Goal: Task Accomplishment & Management: Manage account settings

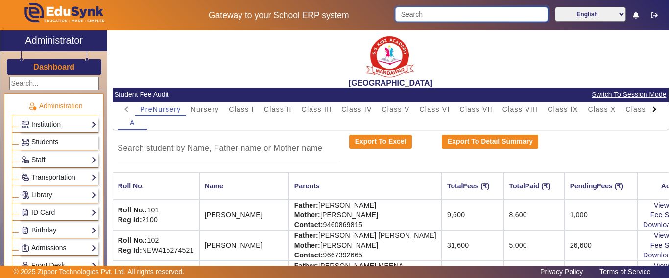
click at [418, 9] on input "Search" at bounding box center [471, 14] width 152 height 15
type input "R"
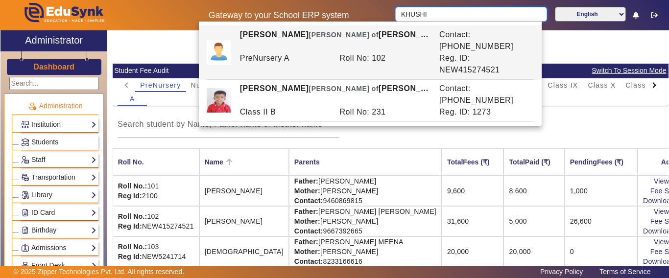
scroll to position [37, 0]
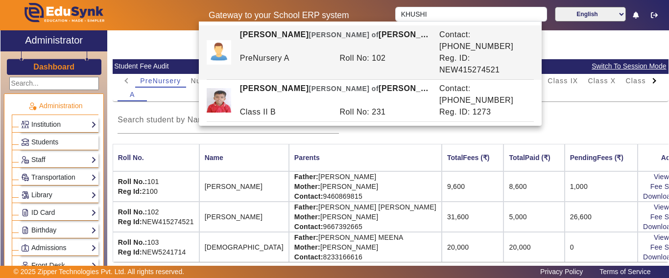
click at [260, 215] on td "[PERSON_NAME]" at bounding box center [244, 217] width 90 height 30
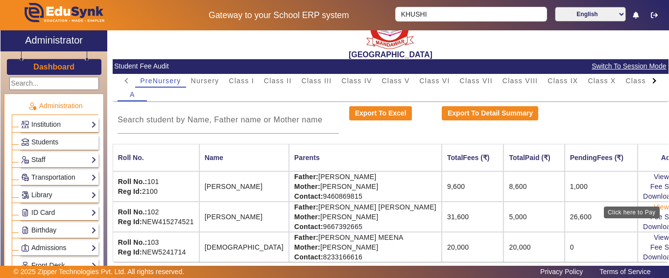
click at [654, 203] on link "View & Pay" at bounding box center [672, 207] width 36 height 8
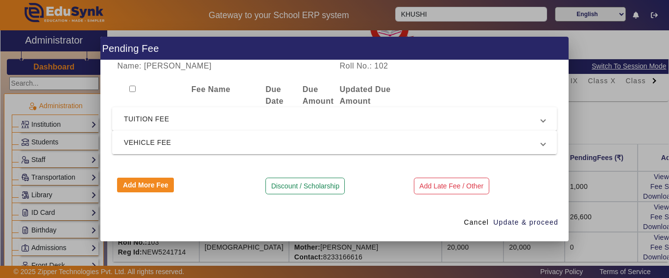
click at [211, 135] on mat-expansion-panel-header "VEHICLE FEE" at bounding box center [334, 143] width 445 height 24
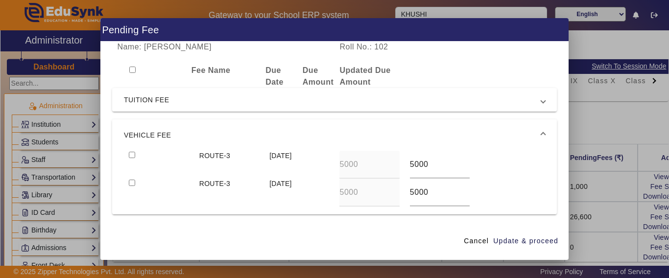
scroll to position [0, 0]
click at [473, 242] on span "Cancel" at bounding box center [476, 241] width 25 height 10
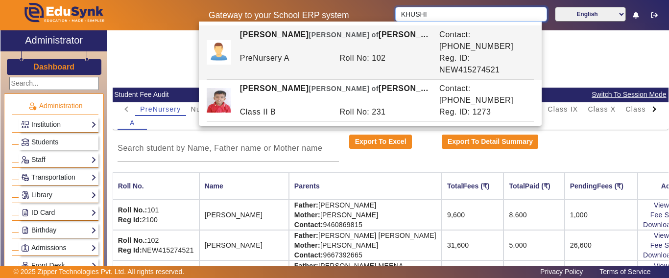
click at [400, 14] on input "KHUSHI" at bounding box center [470, 14] width 151 height 15
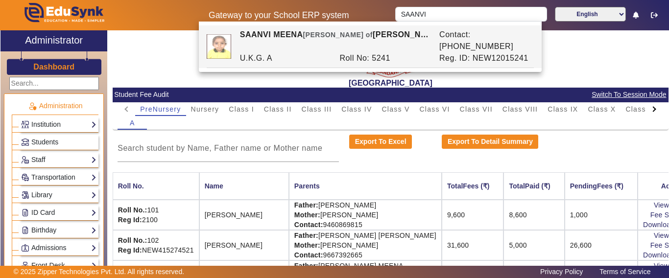
click at [368, 32] on div "SAANVI [PERSON_NAME] of [PERSON_NAME]" at bounding box center [334, 41] width 199 height 24
type input "SAANVI MEENA"
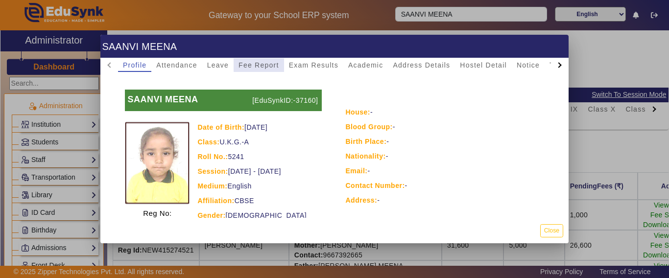
click at [269, 63] on span "Fee Report" at bounding box center [259, 65] width 41 height 7
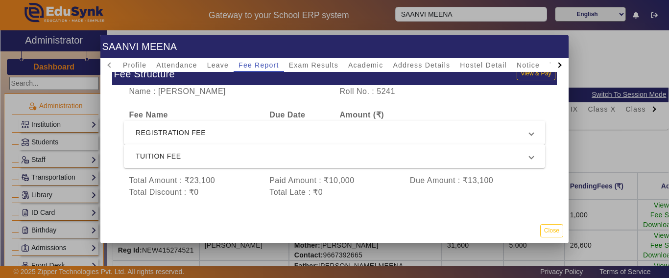
scroll to position [28, 0]
click at [221, 150] on span "TUITION FEE" at bounding box center [333, 156] width 394 height 12
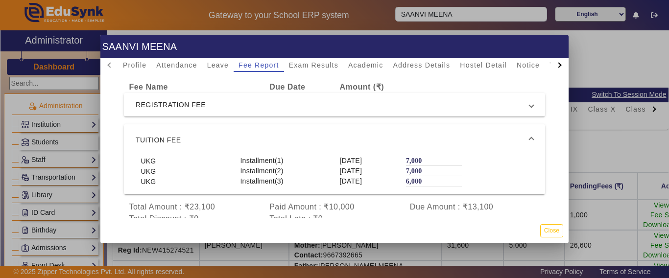
scroll to position [70, 0]
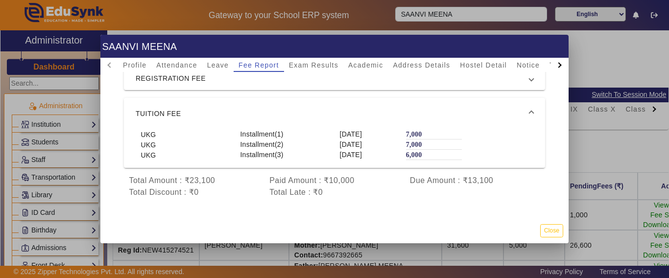
click at [207, 98] on mat-expansion-panel-header "TUITION FEE" at bounding box center [334, 113] width 421 height 31
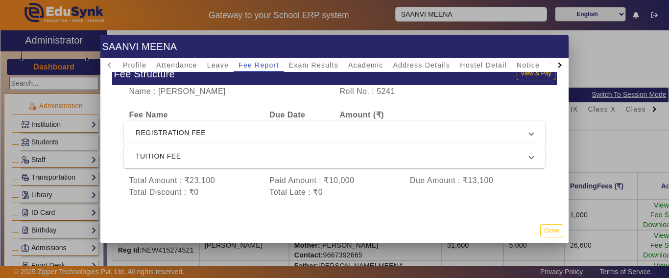
scroll to position [28, 0]
click at [544, 231] on button "Close" at bounding box center [551, 230] width 23 height 13
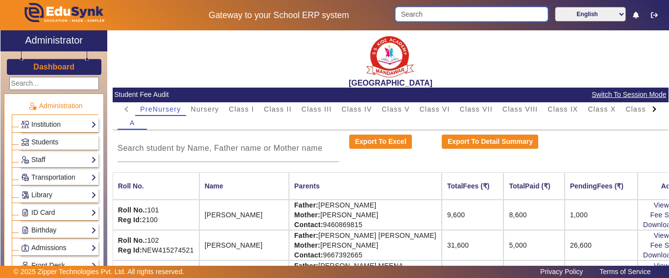
click at [411, 14] on input "Search" at bounding box center [471, 14] width 152 height 15
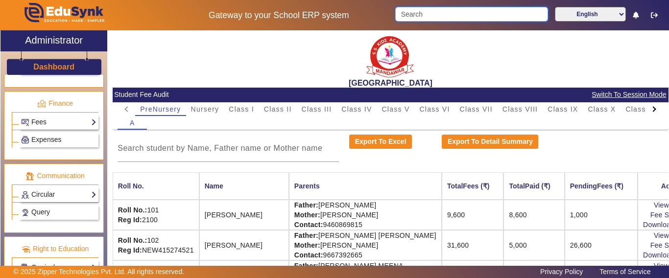
scroll to position [505, 0]
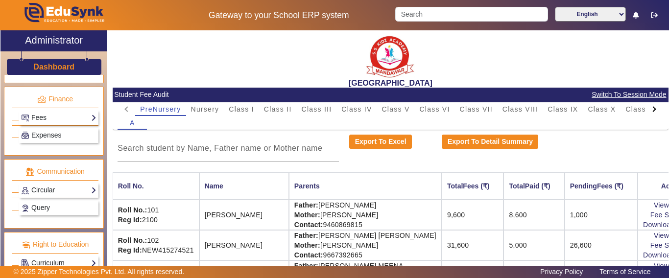
click at [47, 123] on div "Fees Institution Fee Setup Class Fee Setup Student Fee Setup Fee Audit Payment …" at bounding box center [58, 117] width 79 height 15
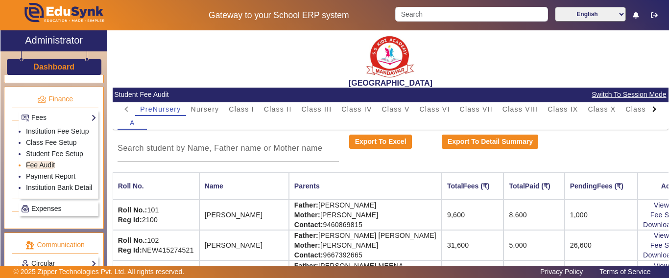
click at [43, 169] on link "Fee Audit" at bounding box center [40, 165] width 29 height 8
click at [625, 90] on span "Switch To Session Mode" at bounding box center [628, 94] width 75 height 11
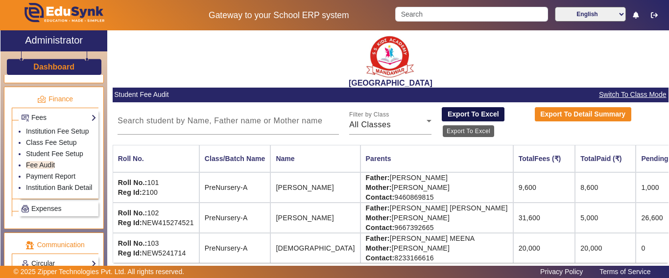
click at [460, 117] on button "Export To Excel" at bounding box center [473, 114] width 63 height 15
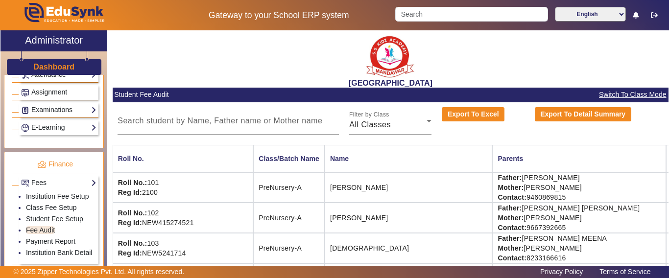
scroll to position [456, 0]
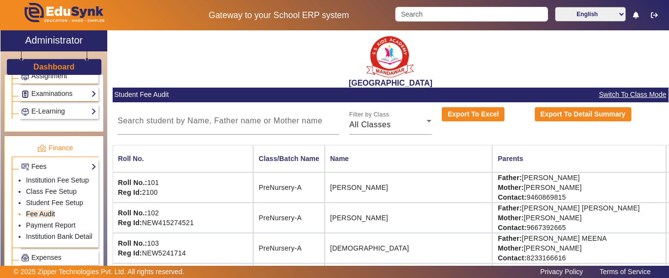
click at [40, 218] on link "Fee Audit" at bounding box center [40, 214] width 29 height 8
click at [640, 91] on span "Switch To Class Mode" at bounding box center [633, 94] width 68 height 11
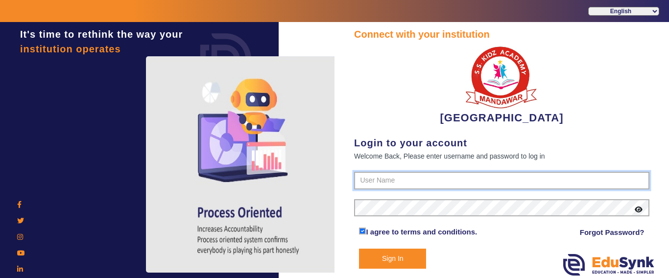
type input "9928895959"
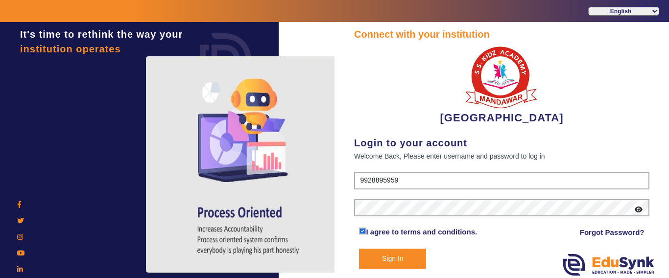
click at [386, 262] on button "Sign In" at bounding box center [392, 259] width 67 height 20
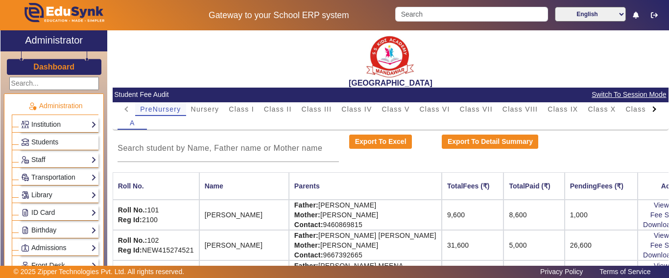
click at [160, 107] on span "PreNursery" at bounding box center [160, 109] width 41 height 7
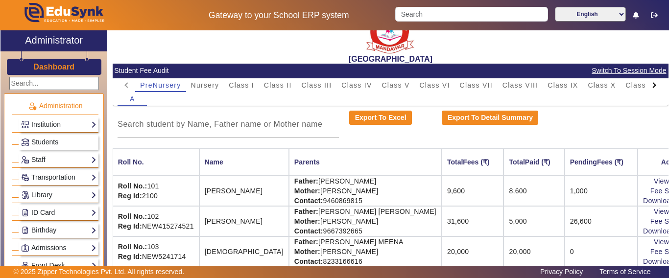
scroll to position [37, 0]
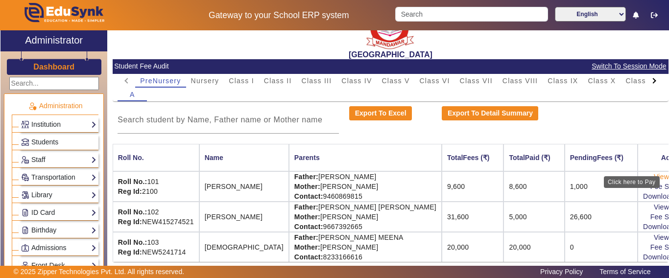
click at [654, 173] on link "View & Pay" at bounding box center [672, 177] width 36 height 8
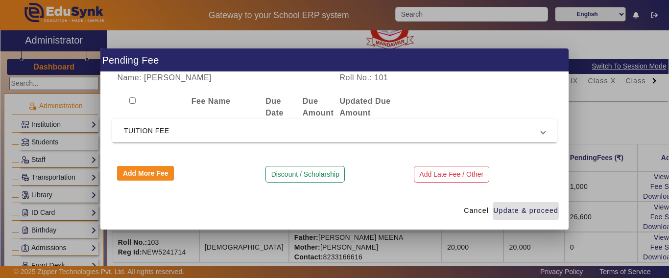
click at [181, 123] on mat-expansion-panel-header "TUITION FEE" at bounding box center [334, 131] width 445 height 24
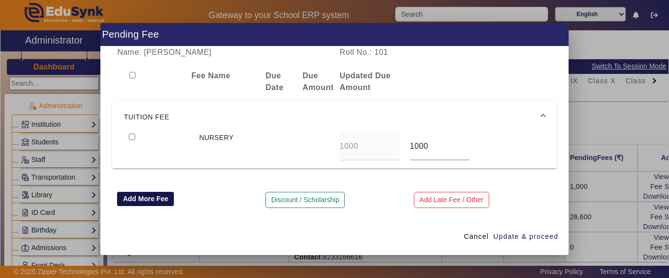
click at [159, 202] on button "Add More Fee" at bounding box center [145, 199] width 57 height 15
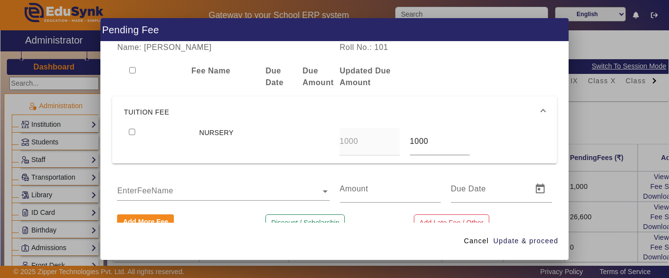
click at [159, 194] on input "text" at bounding box center [223, 192] width 212 height 12
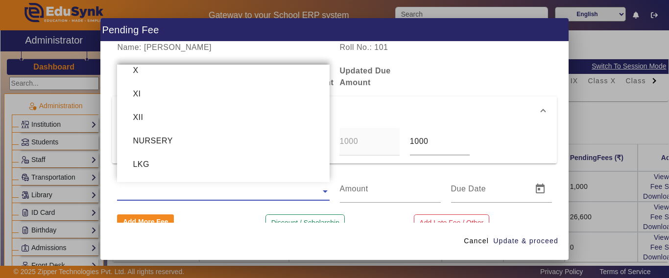
scroll to position [245, 0]
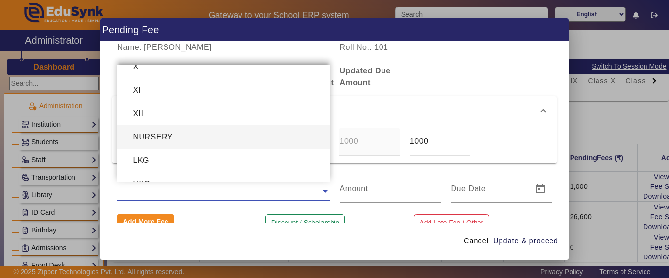
click at [176, 134] on div "NURSERY" at bounding box center [223, 137] width 212 height 24
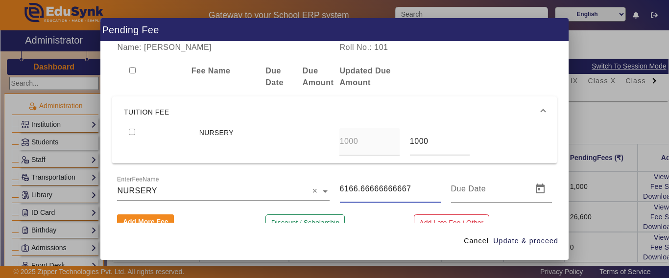
drag, startPoint x: 412, startPoint y: 191, endPoint x: 330, endPoint y: 190, distance: 82.3
click at [335, 190] on div "6166.66666666667" at bounding box center [390, 188] width 111 height 27
type input "6000"
drag, startPoint x: 539, startPoint y: 239, endPoint x: 531, endPoint y: 239, distance: 8.3
click at [539, 239] on span "Update & proceed" at bounding box center [525, 241] width 65 height 10
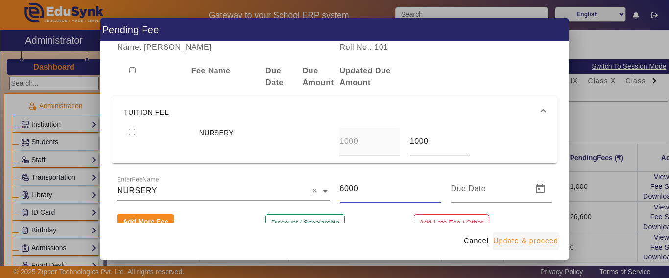
type input "[DATE]"
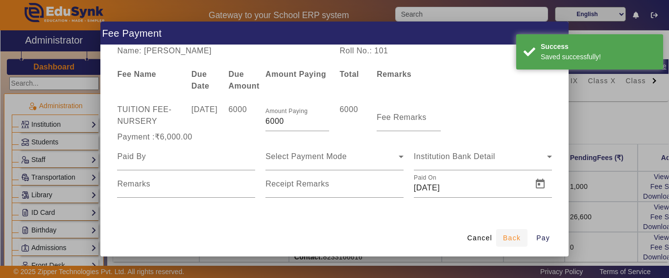
click at [508, 237] on span "Back" at bounding box center [512, 238] width 18 height 10
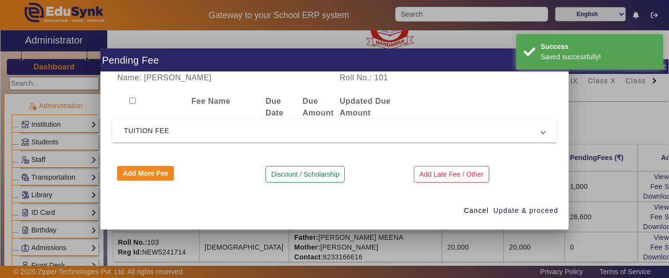
click at [194, 130] on span "TUITION FEE" at bounding box center [332, 131] width 417 height 12
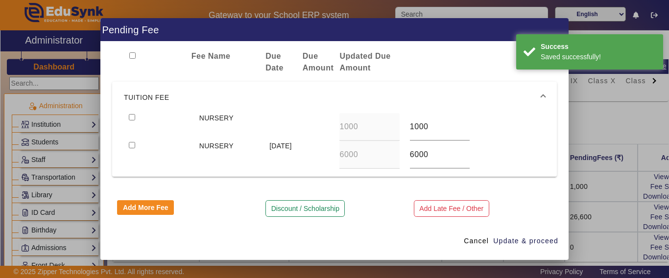
scroll to position [19, 0]
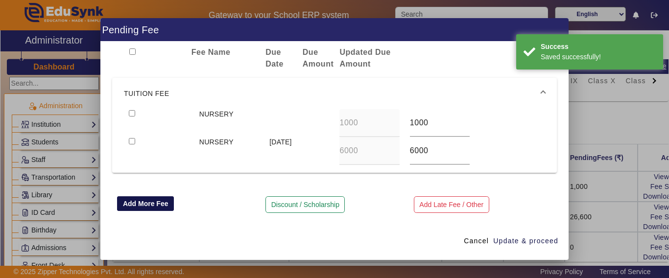
click at [151, 206] on button "Add More Fee" at bounding box center [145, 203] width 57 height 15
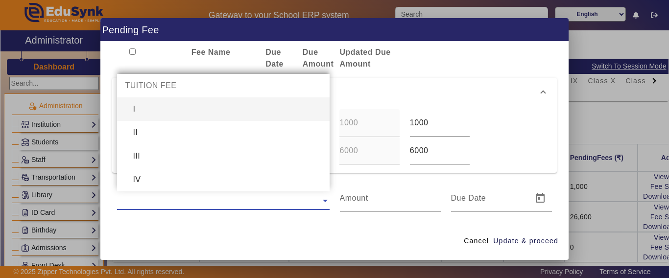
click at [153, 197] on input "text" at bounding box center [223, 201] width 212 height 12
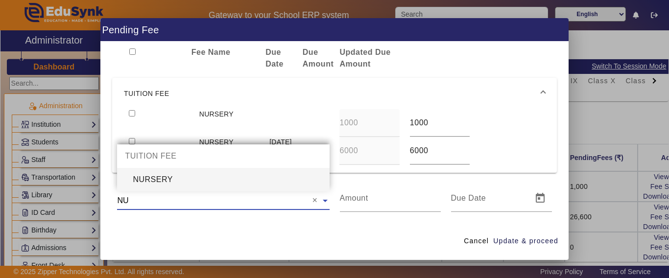
type input "NUR"
click at [165, 176] on div "NURSERY" at bounding box center [223, 180] width 212 height 24
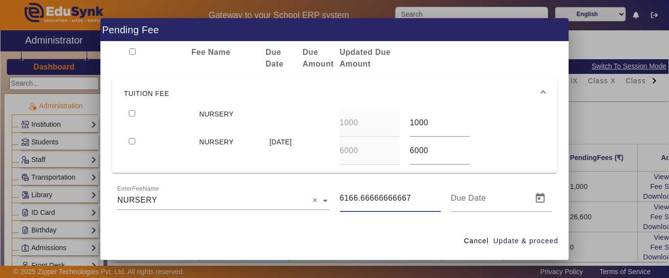
drag, startPoint x: 409, startPoint y: 198, endPoint x: 317, endPoint y: 191, distance: 92.3
click at [317, 191] on div "EnterFeeName × NURSERY × 6166.66666666667" at bounding box center [334, 198] width 445 height 27
type input "6000"
click at [532, 243] on span "Update & proceed" at bounding box center [525, 241] width 65 height 10
type input "[DATE]"
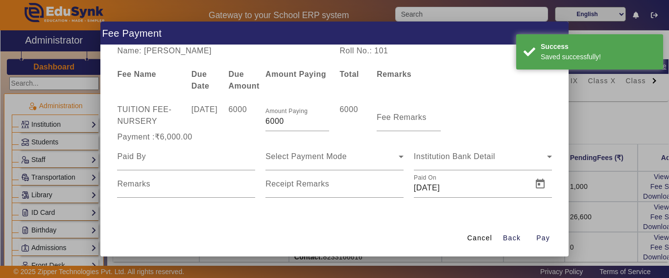
scroll to position [0, 0]
click at [515, 240] on span "Back" at bounding box center [512, 238] width 18 height 10
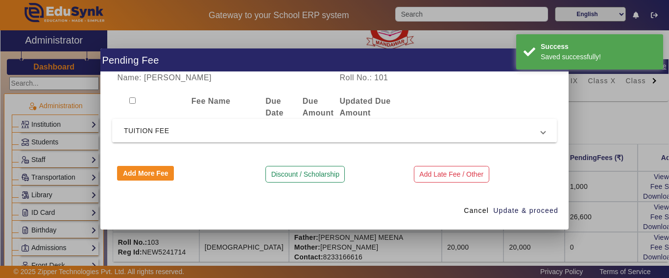
click at [244, 127] on span "TUITION FEE" at bounding box center [332, 131] width 417 height 12
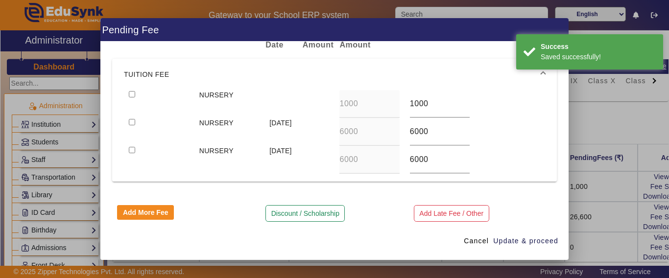
scroll to position [47, 0]
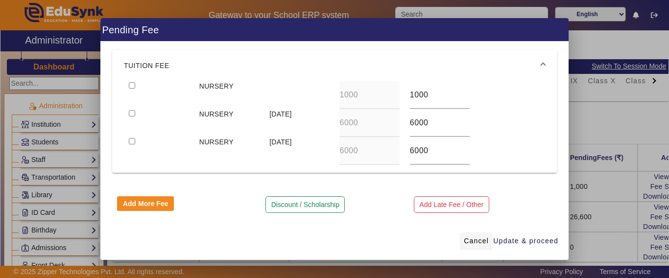
click at [473, 239] on span "Cancel" at bounding box center [476, 241] width 25 height 10
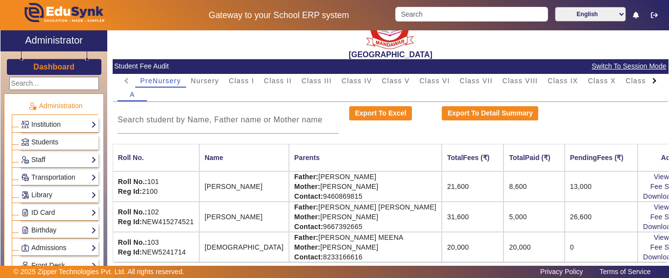
click at [207, 63] on mat-card-header "Student Fee Audit Switch To Session Mode" at bounding box center [391, 66] width 556 height 15
click at [174, 77] on span "PreNursery" at bounding box center [160, 80] width 41 height 7
click at [654, 203] on link "View & Pay" at bounding box center [672, 207] width 36 height 8
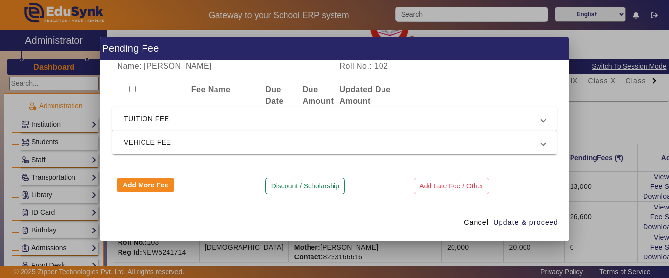
click at [173, 121] on span "TUITION FEE" at bounding box center [332, 119] width 417 height 12
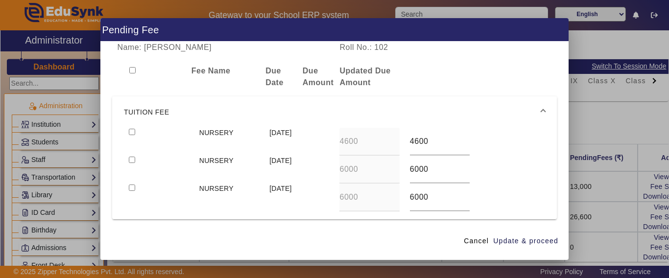
click at [173, 116] on span "TUITION FEE" at bounding box center [332, 112] width 417 height 12
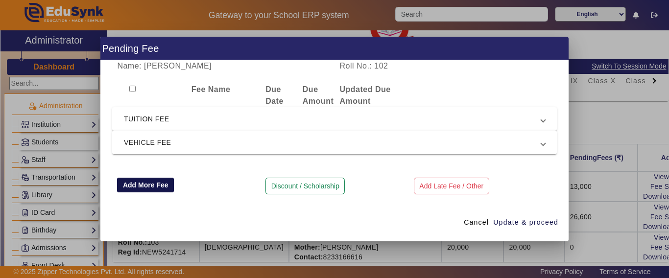
click at [154, 187] on button "Add More Fee" at bounding box center [145, 185] width 57 height 15
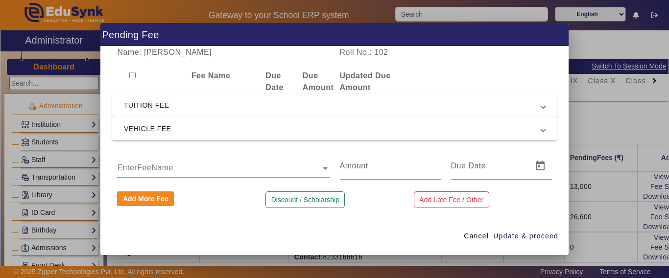
click at [166, 97] on mat-expansion-panel-header "TUITION FEE" at bounding box center [334, 106] width 445 height 24
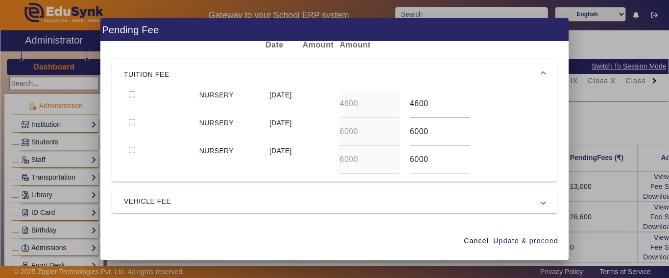
scroll to position [105, 0]
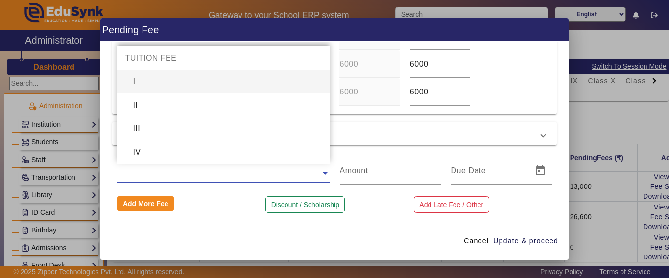
click at [177, 178] on input "text" at bounding box center [223, 174] width 212 height 12
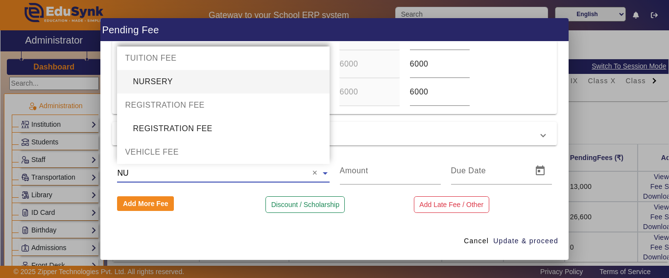
type input "NUR"
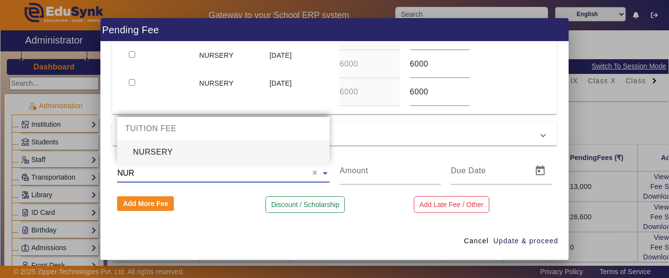
click at [177, 147] on div "NURSERY" at bounding box center [223, 153] width 212 height 24
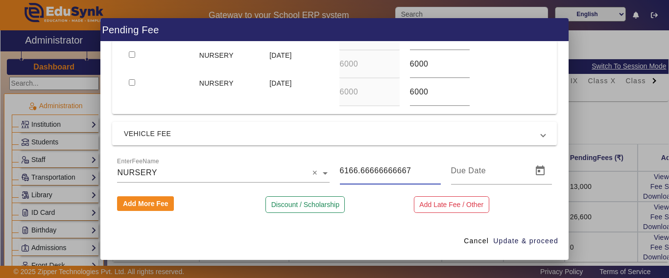
drag, startPoint x: 409, startPoint y: 175, endPoint x: 339, endPoint y: 182, distance: 70.3
click at [340, 182] on div "6166.66666666667" at bounding box center [390, 170] width 101 height 27
type input "6"
type input "1500"
click at [527, 239] on span "Update & proceed" at bounding box center [525, 241] width 65 height 10
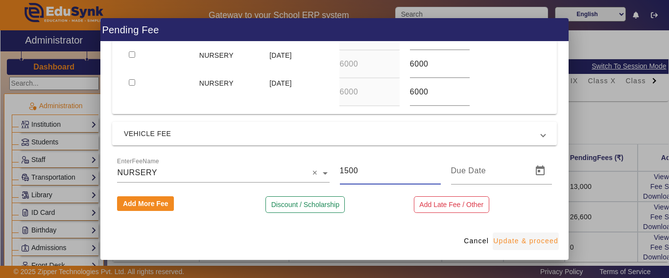
type input "[DATE]"
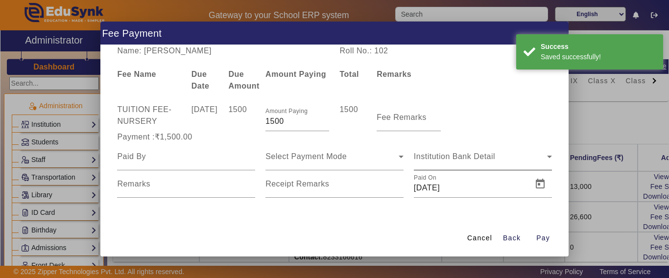
scroll to position [0, 0]
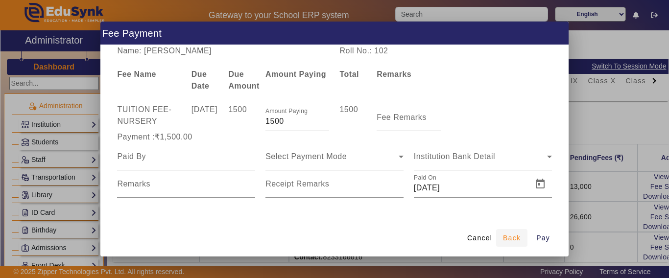
click at [506, 238] on span "Back" at bounding box center [512, 238] width 18 height 10
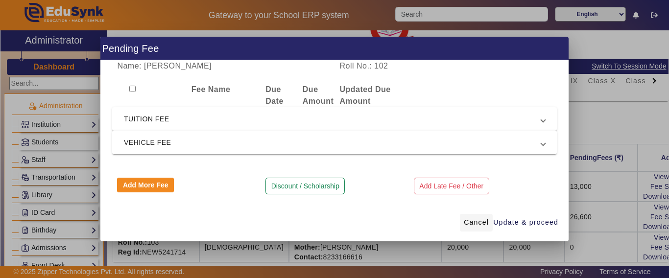
click at [471, 223] on span "Cancel" at bounding box center [476, 222] width 25 height 10
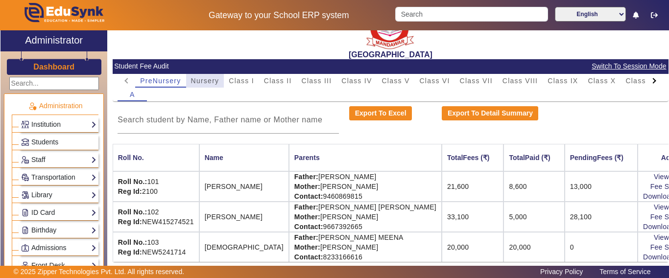
click at [203, 77] on span "Nursery" at bounding box center [205, 80] width 28 height 7
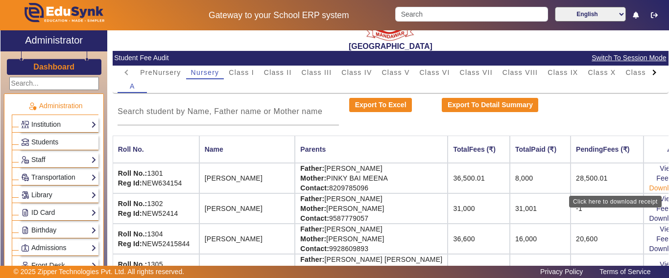
click at [652, 186] on link "Download Receipt" at bounding box center [678, 188] width 58 height 8
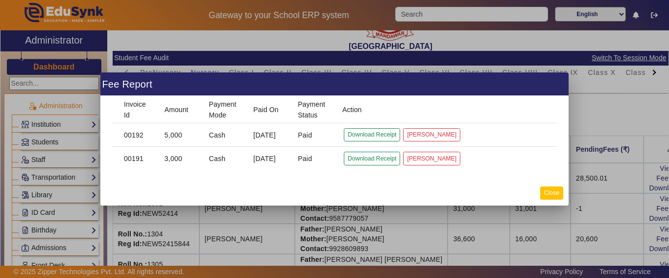
click at [545, 196] on button "Close" at bounding box center [551, 193] width 23 height 13
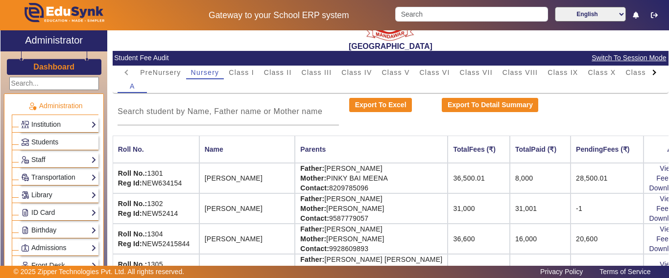
scroll to position [37, 30]
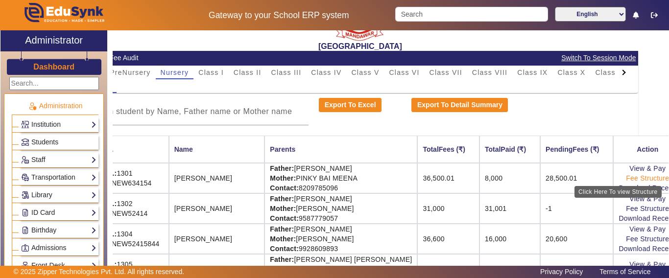
click at [645, 178] on link "Fee Structure" at bounding box center [647, 178] width 43 height 8
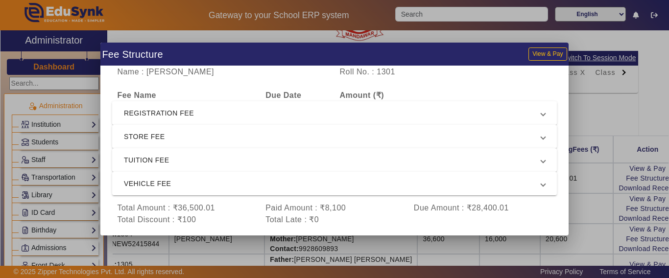
click at [276, 120] on mat-expansion-panel-header "REGISTRATION FEE" at bounding box center [334, 113] width 445 height 24
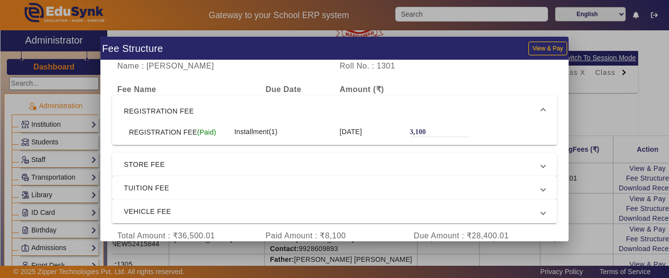
click at [277, 111] on span "REGISTRATION FEE" at bounding box center [332, 111] width 417 height 12
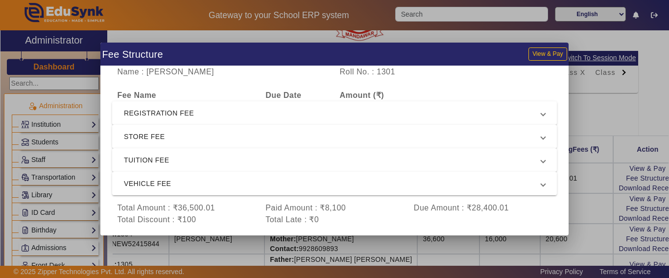
click at [266, 138] on span "STORE FEE" at bounding box center [332, 137] width 417 height 12
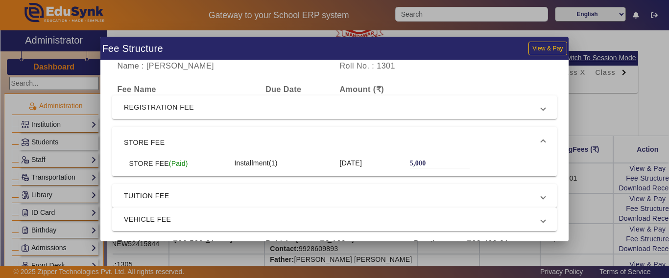
click at [266, 139] on span "STORE FEE" at bounding box center [332, 143] width 417 height 12
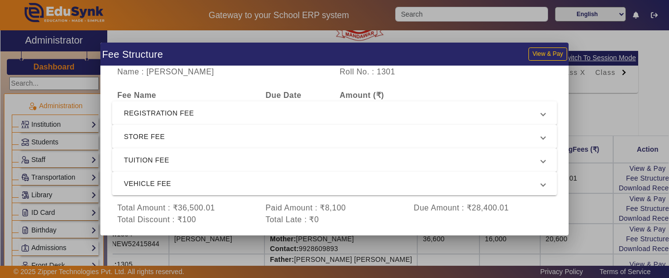
click at [266, 139] on span "STORE FEE" at bounding box center [332, 137] width 417 height 12
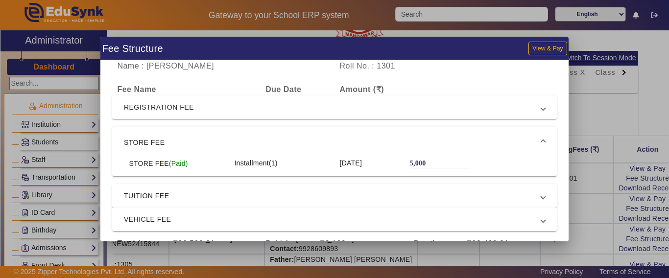
click at [266, 139] on span "STORE FEE" at bounding box center [332, 143] width 417 height 12
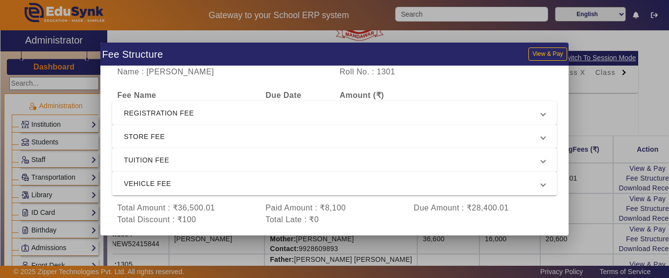
click at [265, 157] on span "TUITION FEE" at bounding box center [332, 160] width 417 height 12
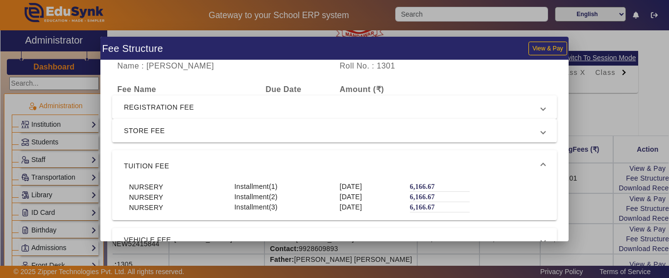
click at [266, 158] on mat-expansion-panel-header "TUITION FEE" at bounding box center [334, 165] width 445 height 31
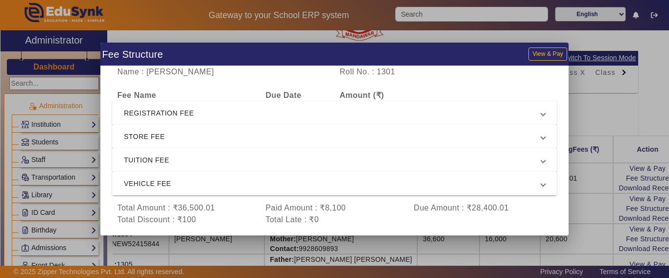
click at [263, 188] on span "VEHICLE FEE" at bounding box center [332, 184] width 417 height 12
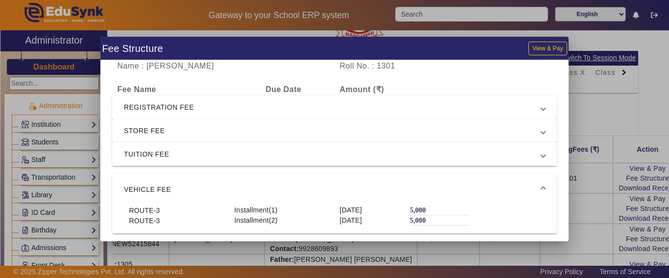
click at [263, 188] on span "VEHICLE FEE" at bounding box center [332, 190] width 417 height 12
